Goal: Complete application form

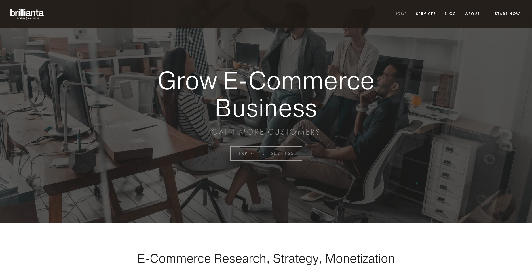
scroll to position [1509, 0]
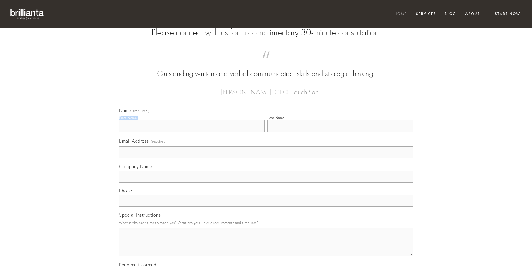
type input "[PERSON_NAME]"
click at [340, 132] on input "Last Name" at bounding box center [339, 126] width 145 height 12
type input "[PERSON_NAME]"
click at [266, 159] on input "Email Address (required)" at bounding box center [266, 153] width 294 height 12
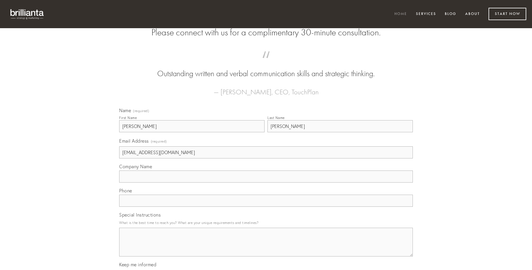
type input "[EMAIL_ADDRESS][DOMAIN_NAME]"
click at [266, 183] on input "Company Name" at bounding box center [266, 177] width 294 height 12
type input "succedo"
click at [266, 207] on input "text" at bounding box center [266, 201] width 294 height 12
click at [266, 248] on textarea "Special Instructions" at bounding box center [266, 242] width 294 height 29
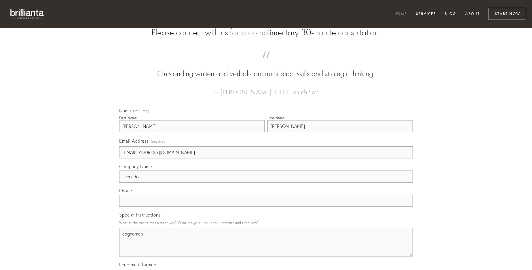
type textarea "cognomen"
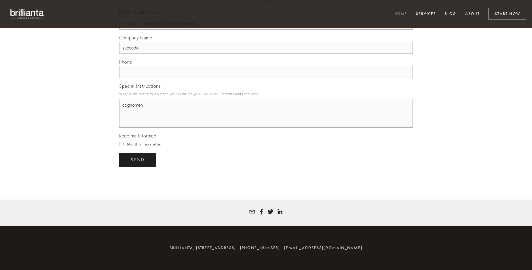
click at [138, 160] on span "send" at bounding box center [138, 159] width 14 height 5
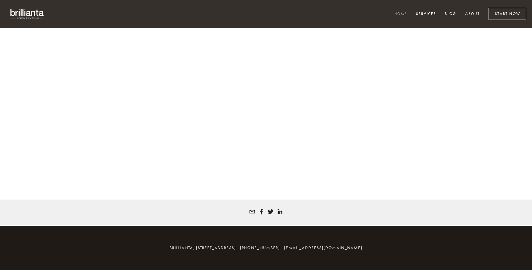
scroll to position [1501, 0]
